Goal: Task Accomplishment & Management: Manage account settings

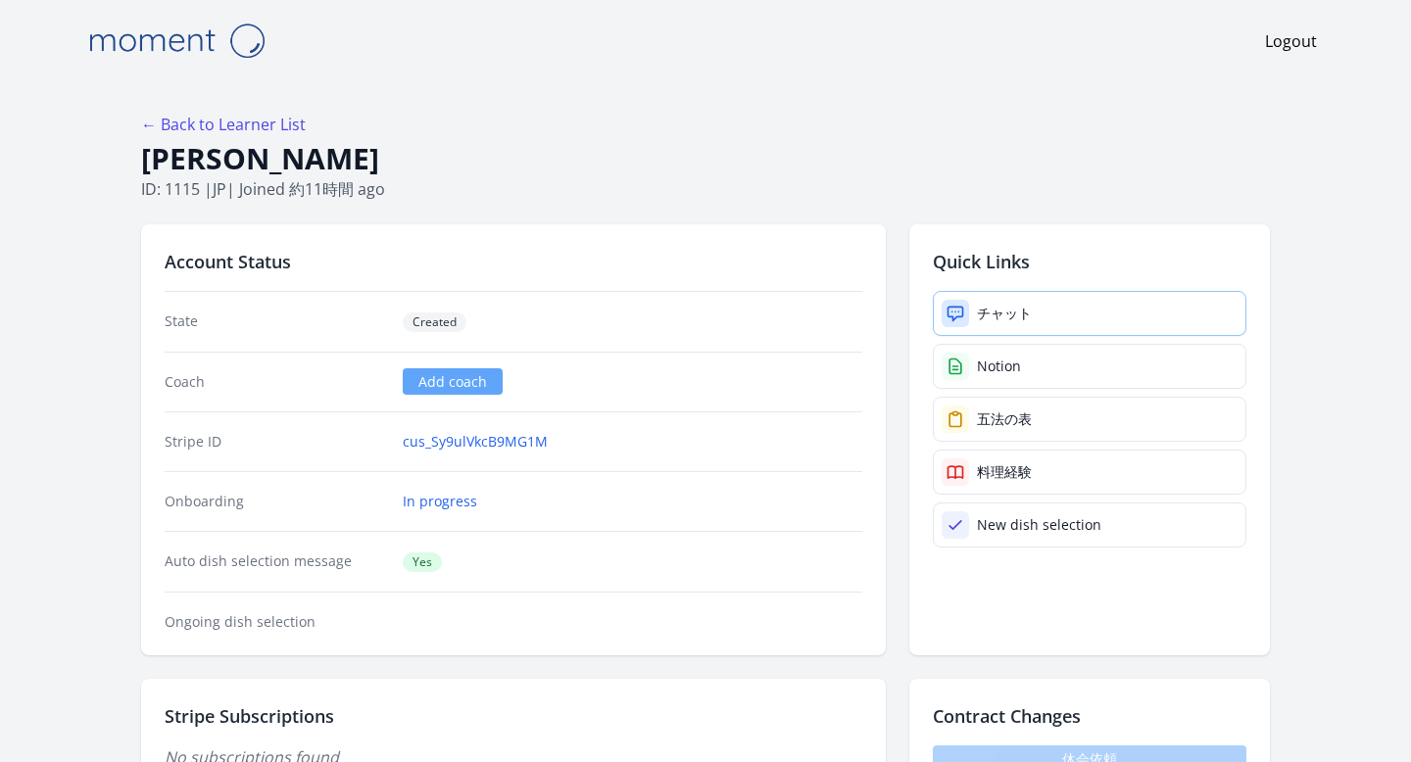
click at [961, 313] on icon at bounding box center [955, 314] width 20 height 20
click at [969, 304] on link "チャット" at bounding box center [1090, 313] width 314 height 45
click at [993, 375] on link "Notion" at bounding box center [1090, 366] width 314 height 45
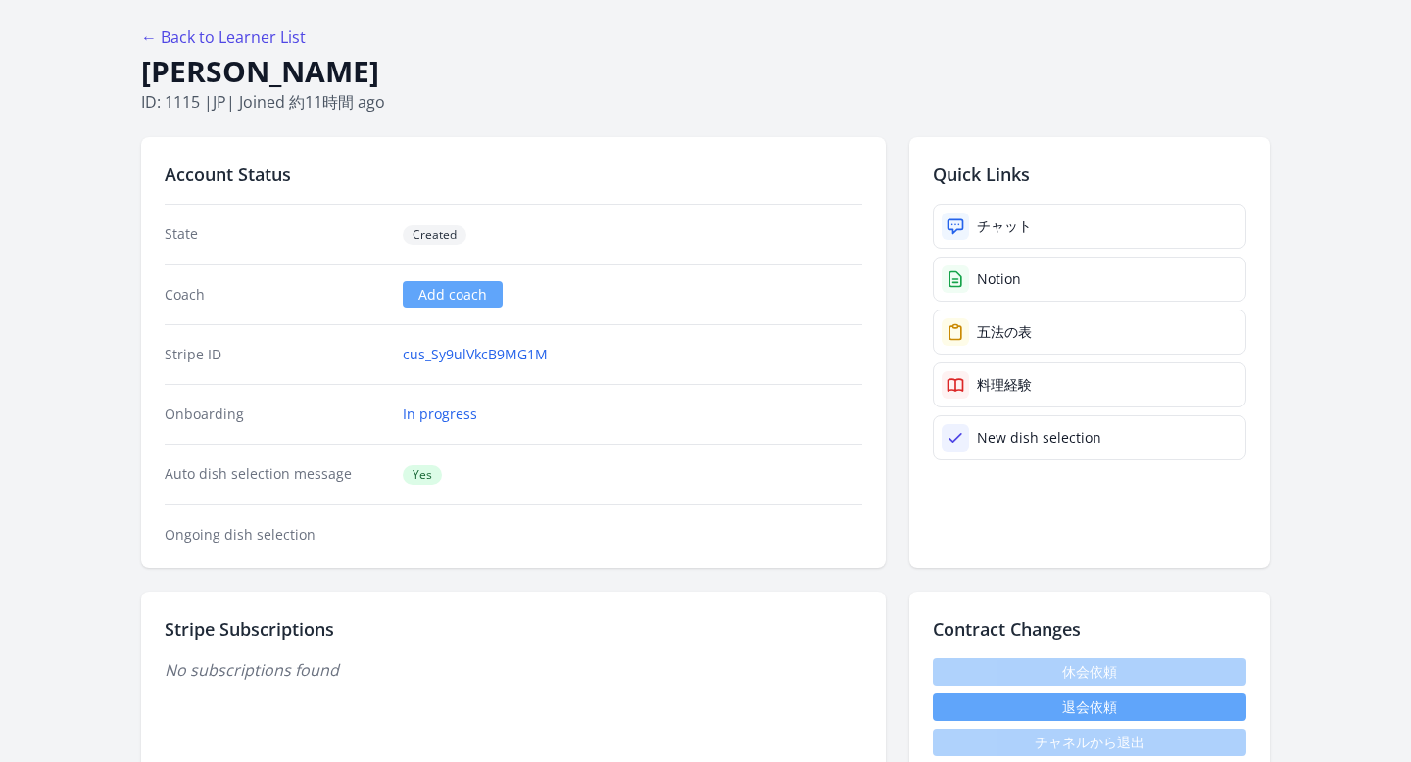
scroll to position [89, 0]
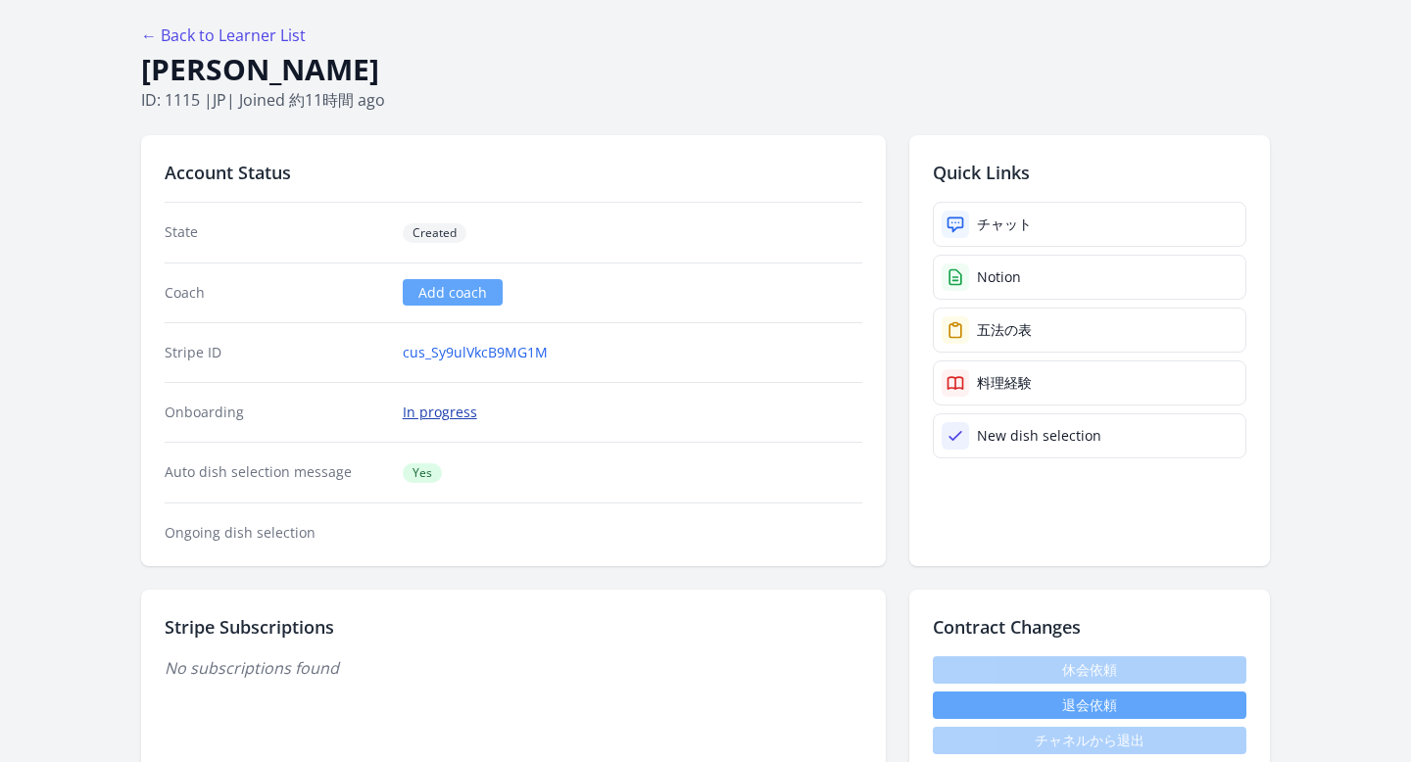
click at [427, 410] on link "In progress" at bounding box center [440, 413] width 74 height 20
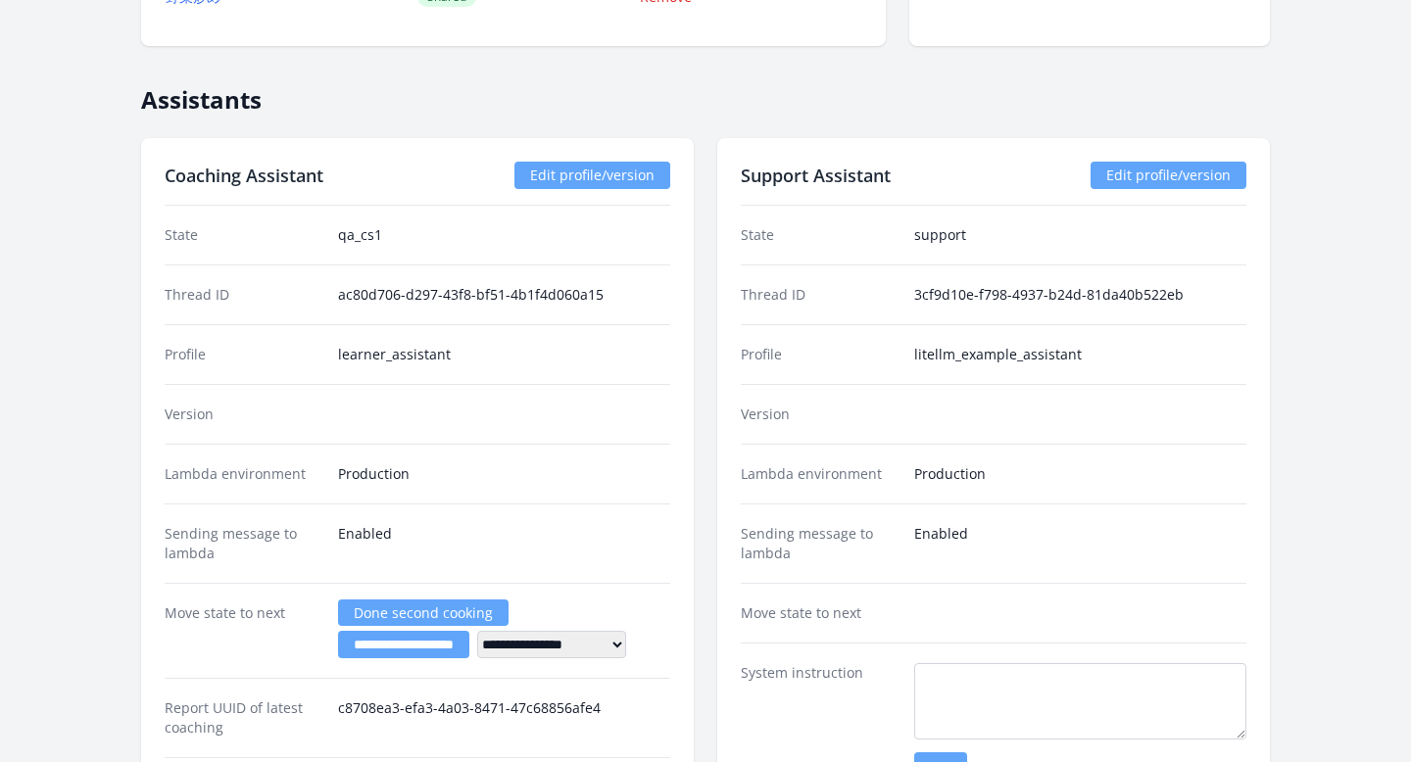
scroll to position [3109, 0]
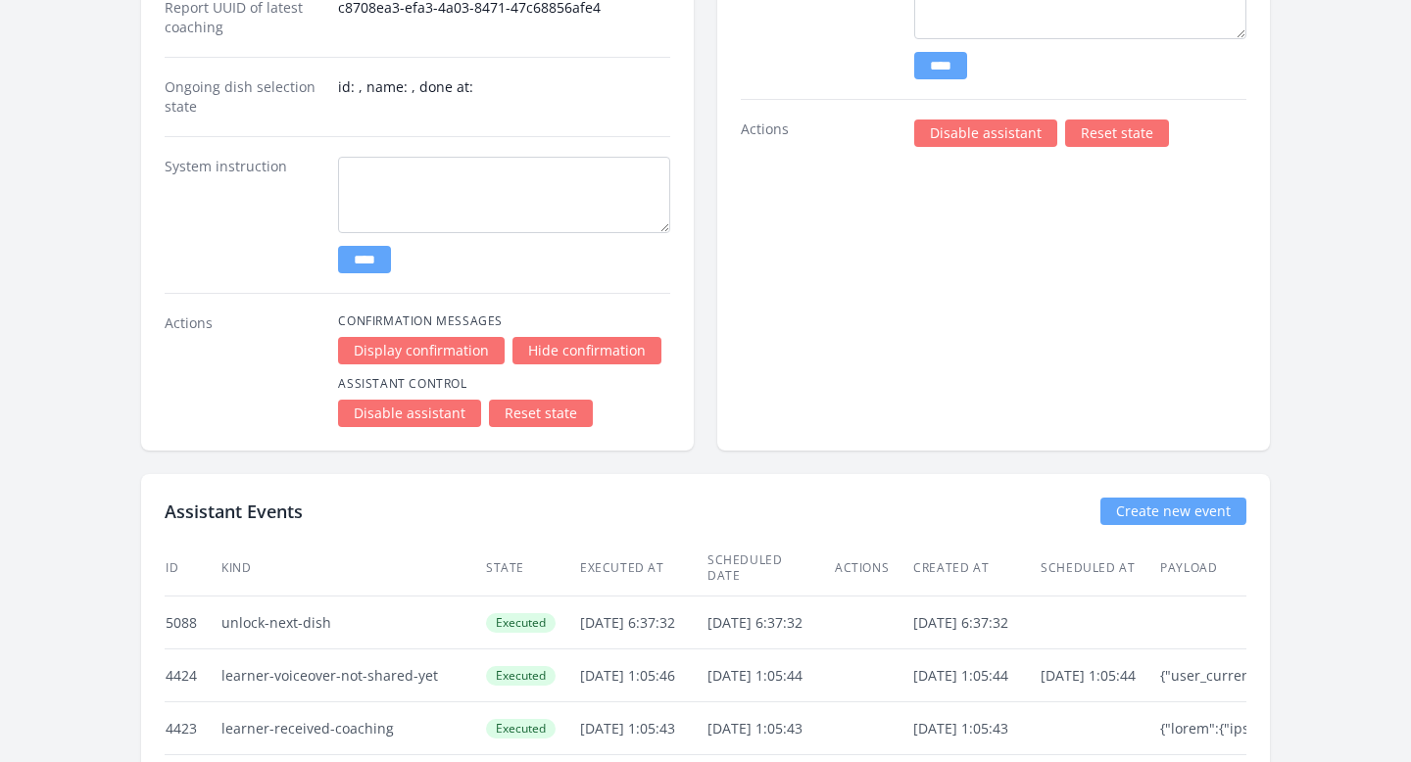
click at [948, 135] on link "Disable assistant" at bounding box center [985, 133] width 143 height 27
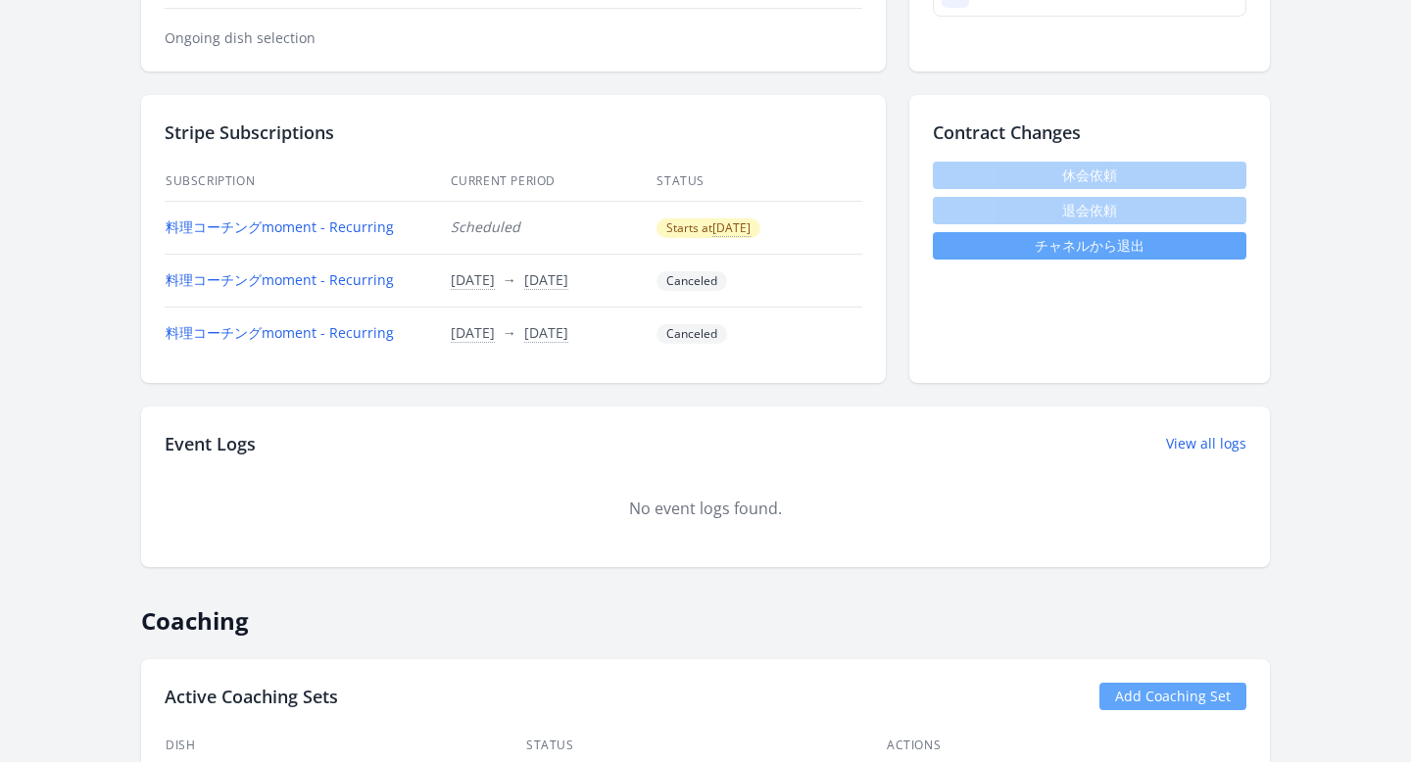
scroll to position [559, 0]
